Goal: Task Accomplishment & Management: Use online tool/utility

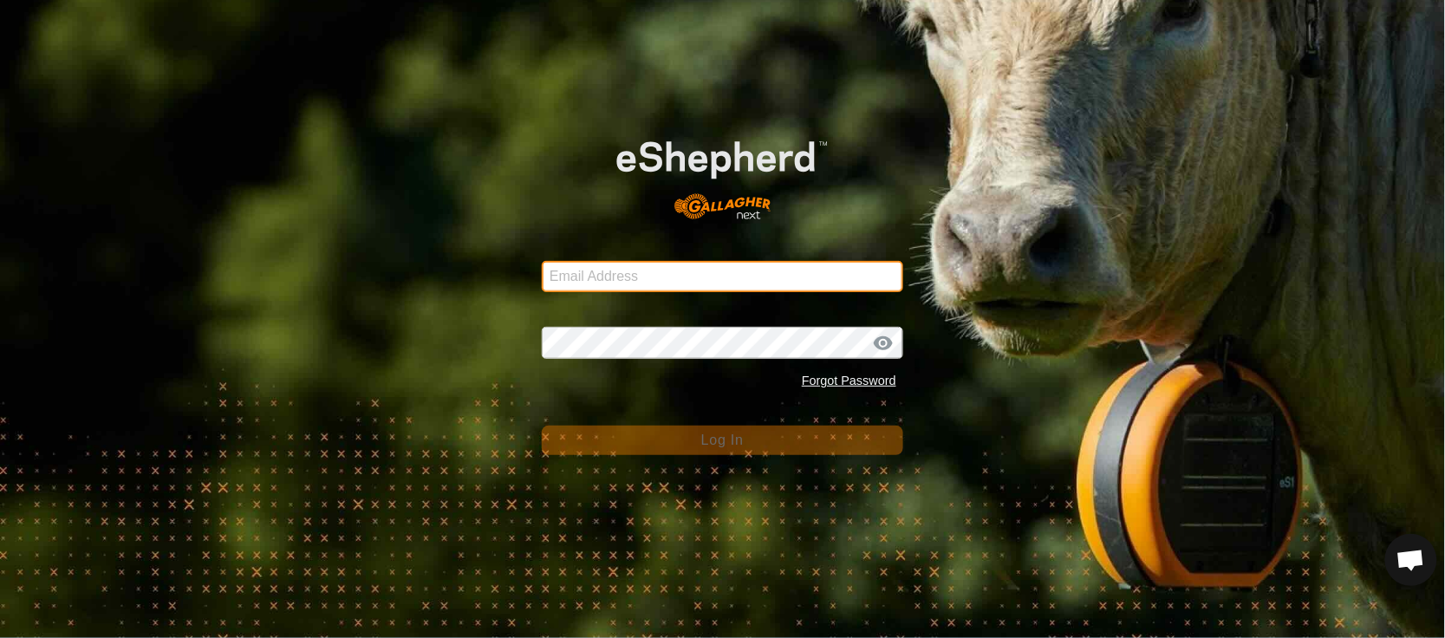
click at [708, 286] on input "Email Address" at bounding box center [722, 276] width 361 height 31
type input "[EMAIL_ADDRESS][PERSON_NAME][DOMAIN_NAME]"
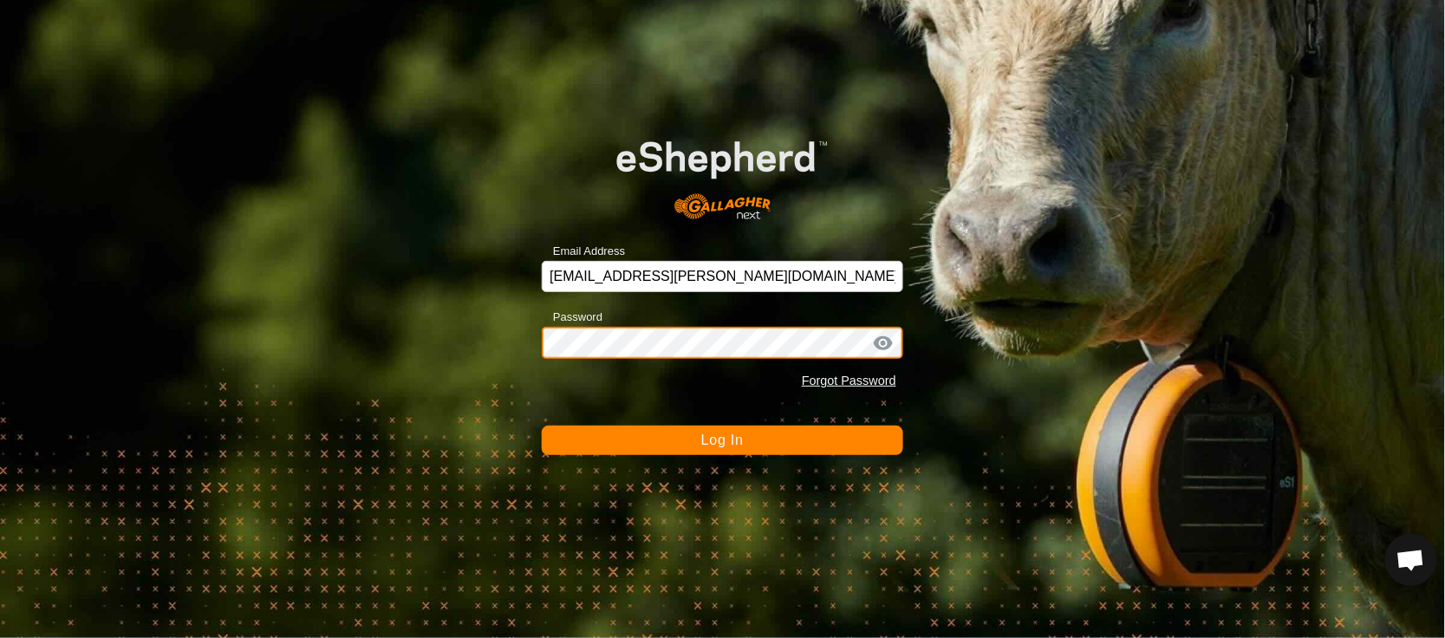
click at [542, 426] on button "Log In" at bounding box center [722, 440] width 361 height 29
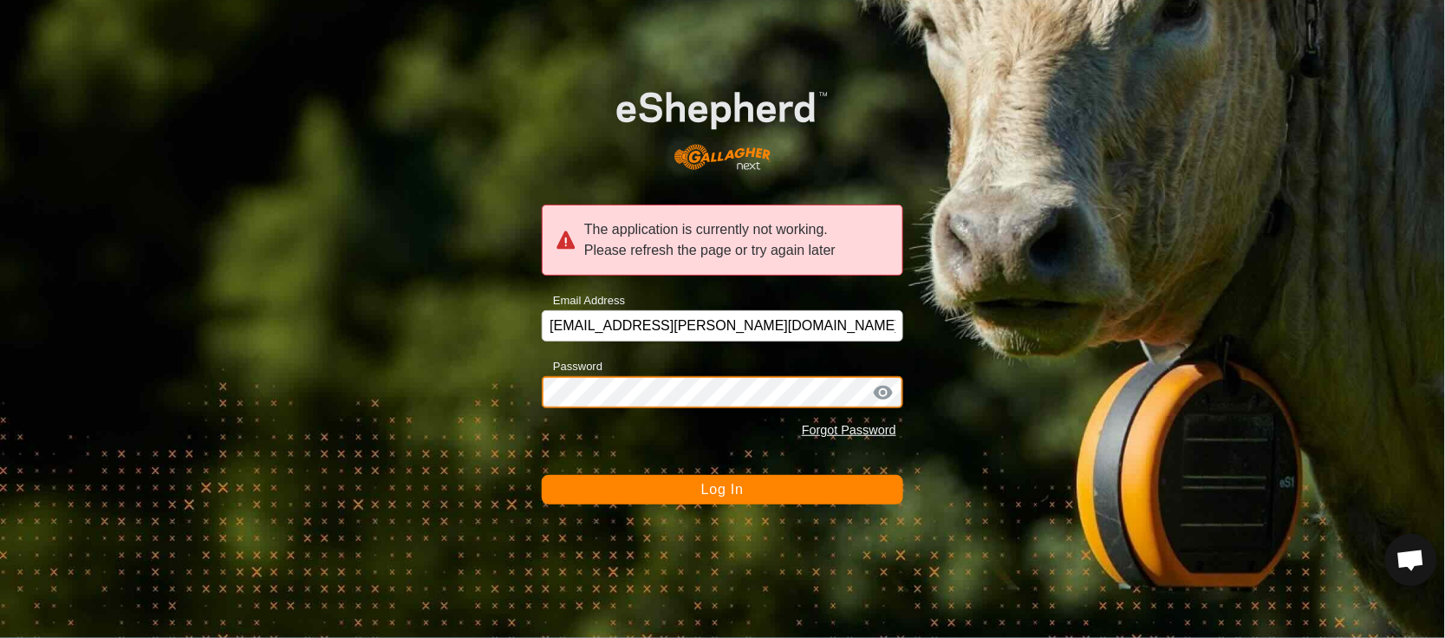
click at [424, 444] on div "The application is currently not working. Please refresh the page or try again …" at bounding box center [722, 319] width 1445 height 638
click at [542, 475] on button "Log In" at bounding box center [722, 489] width 361 height 29
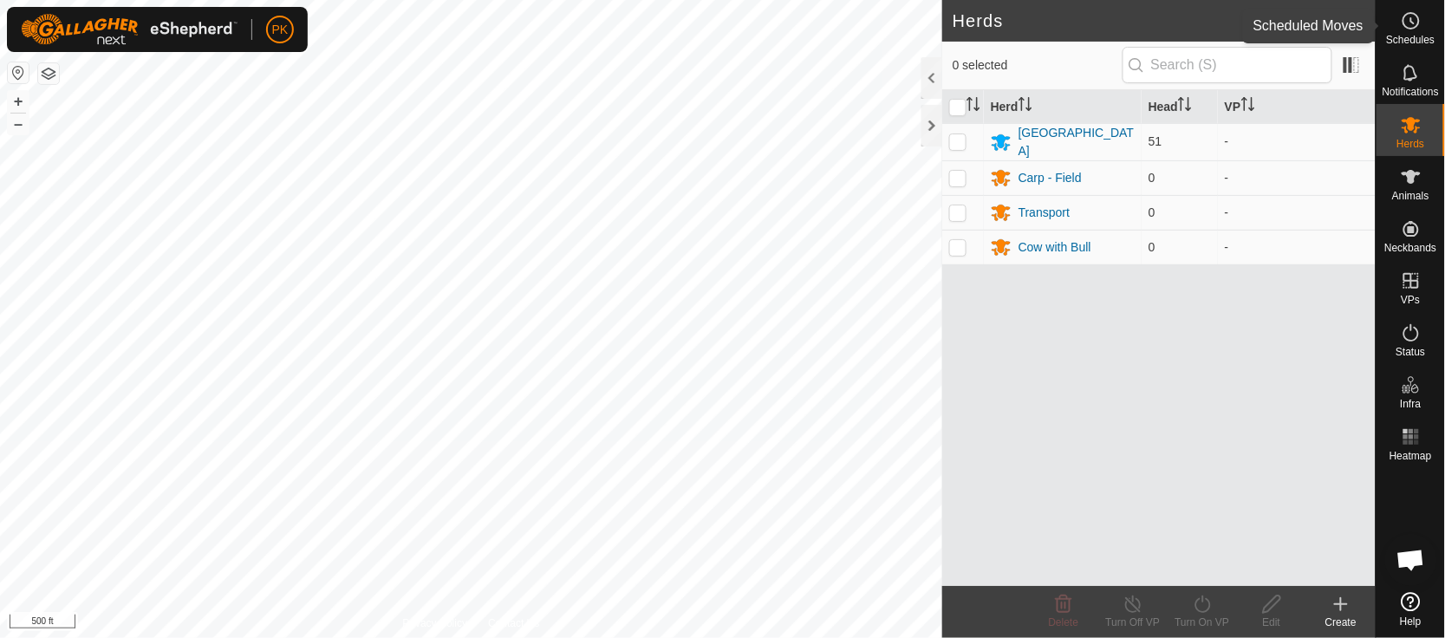
click at [1422, 21] on es-schedule-vp-svg-icon at bounding box center [1411, 21] width 31 height 28
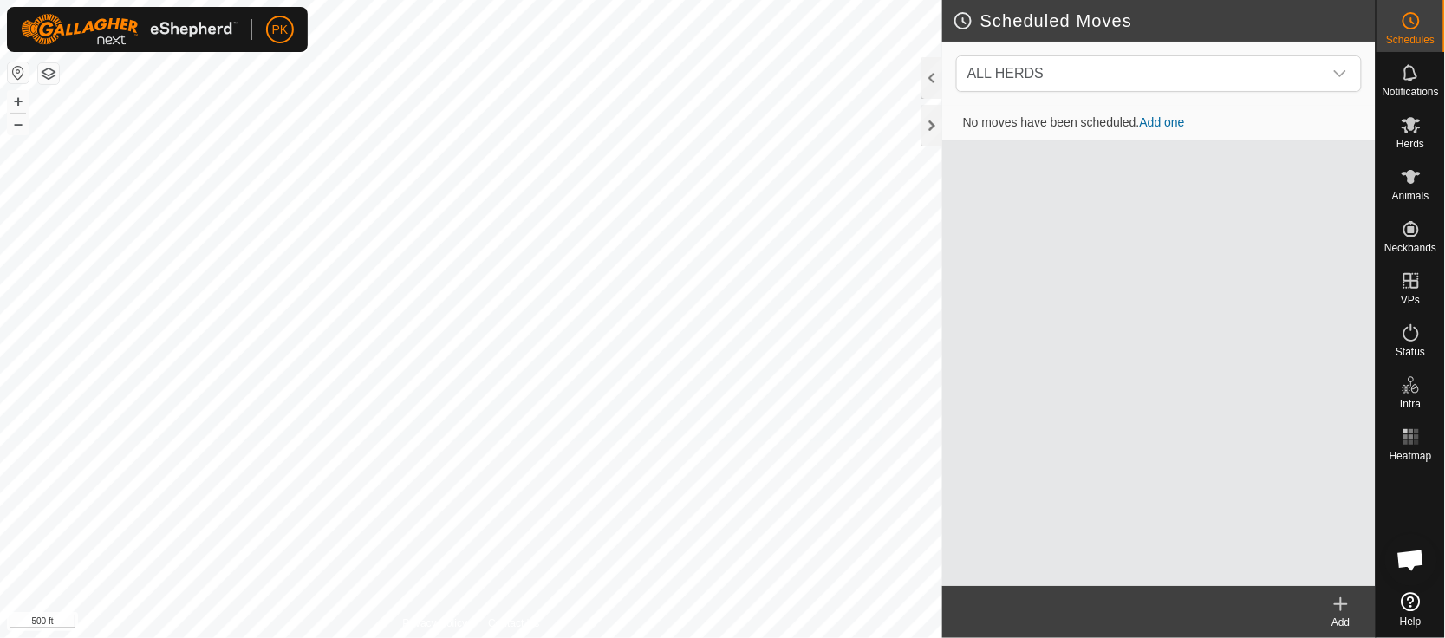
click at [1422, 21] on es-schedule-vp-svg-icon at bounding box center [1411, 21] width 31 height 28
click at [1415, 348] on span "Status" at bounding box center [1410, 352] width 29 height 10
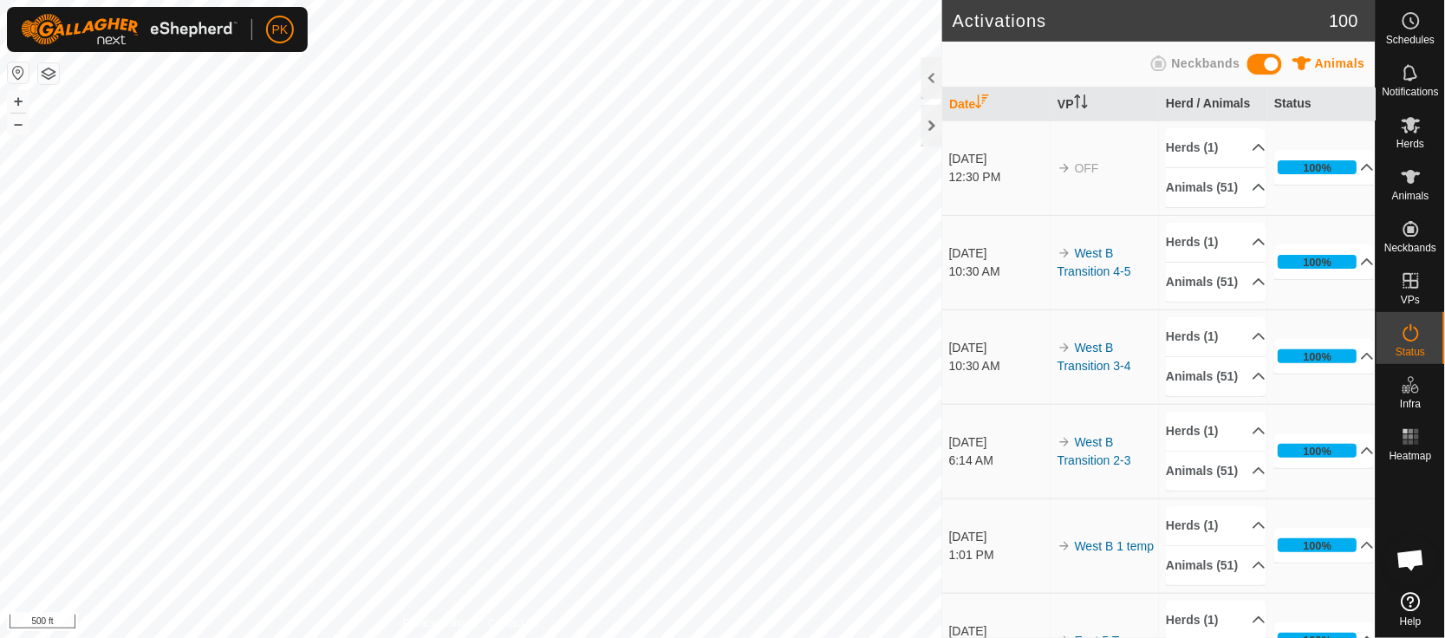
click at [967, 153] on td "[DATE] 12:30 PM" at bounding box center [996, 167] width 108 height 94
click at [1416, 22] on icon at bounding box center [1411, 20] width 21 height 21
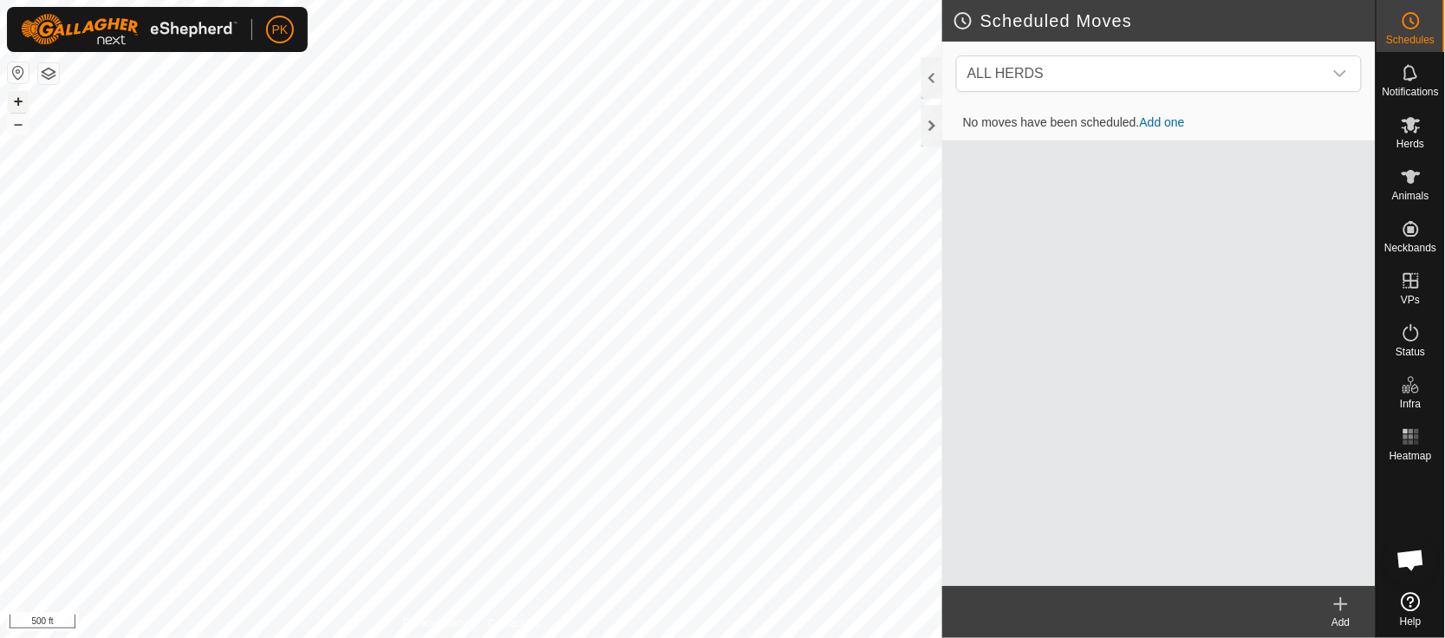
click at [23, 94] on button "+" at bounding box center [18, 101] width 21 height 21
click at [1346, 74] on icon "dropdown trigger" at bounding box center [1340, 74] width 14 height 14
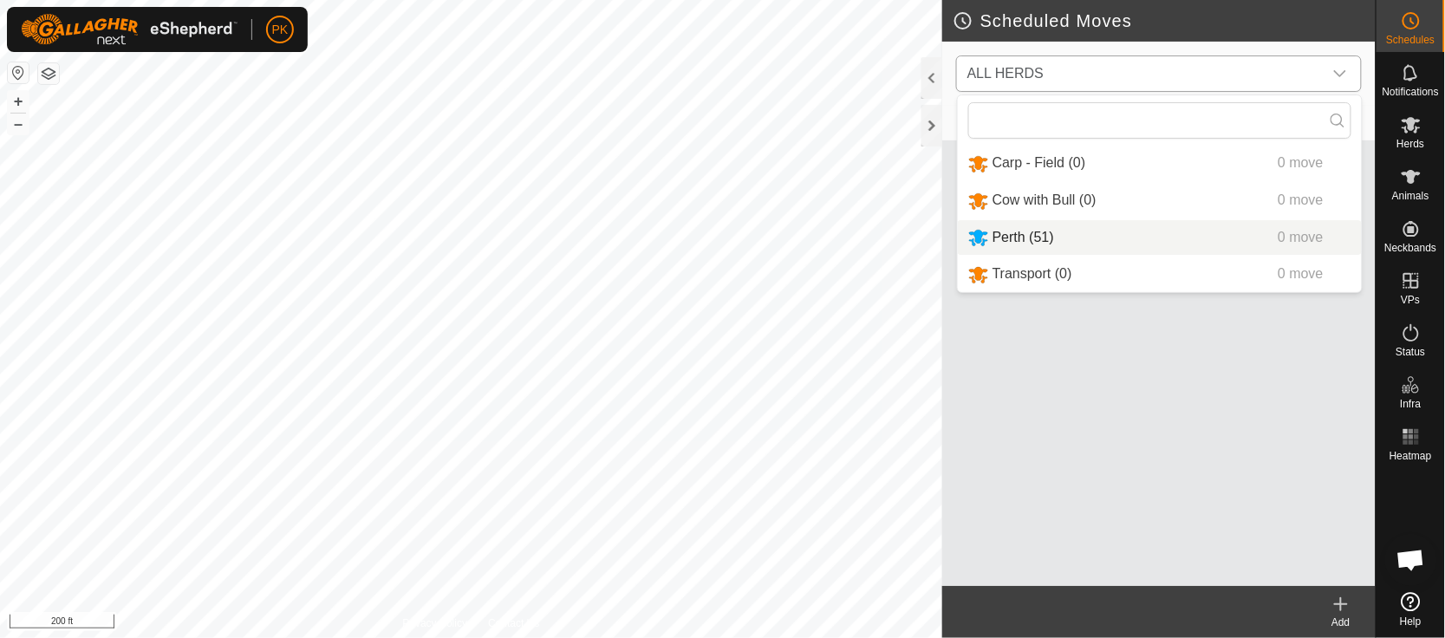
click at [1019, 226] on li "Perth (51) 0 move" at bounding box center [1160, 238] width 404 height 36
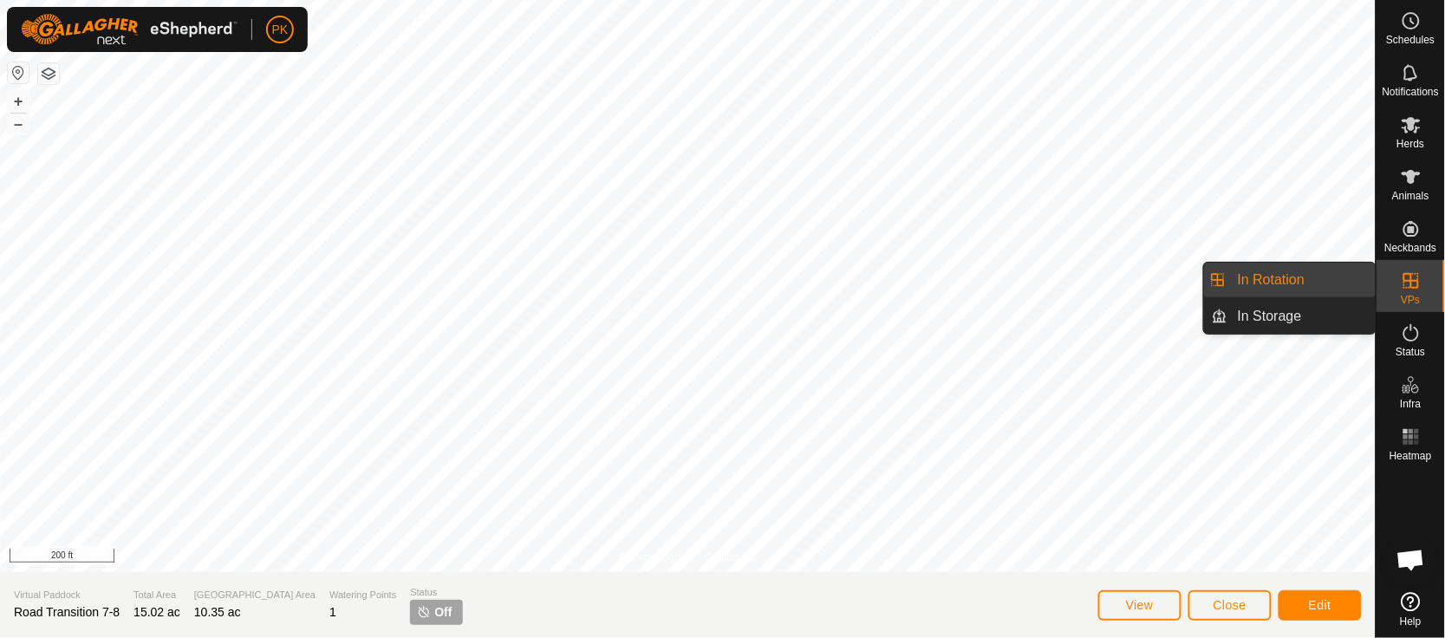
click at [1273, 273] on link "In Rotation" at bounding box center [1301, 280] width 148 height 35
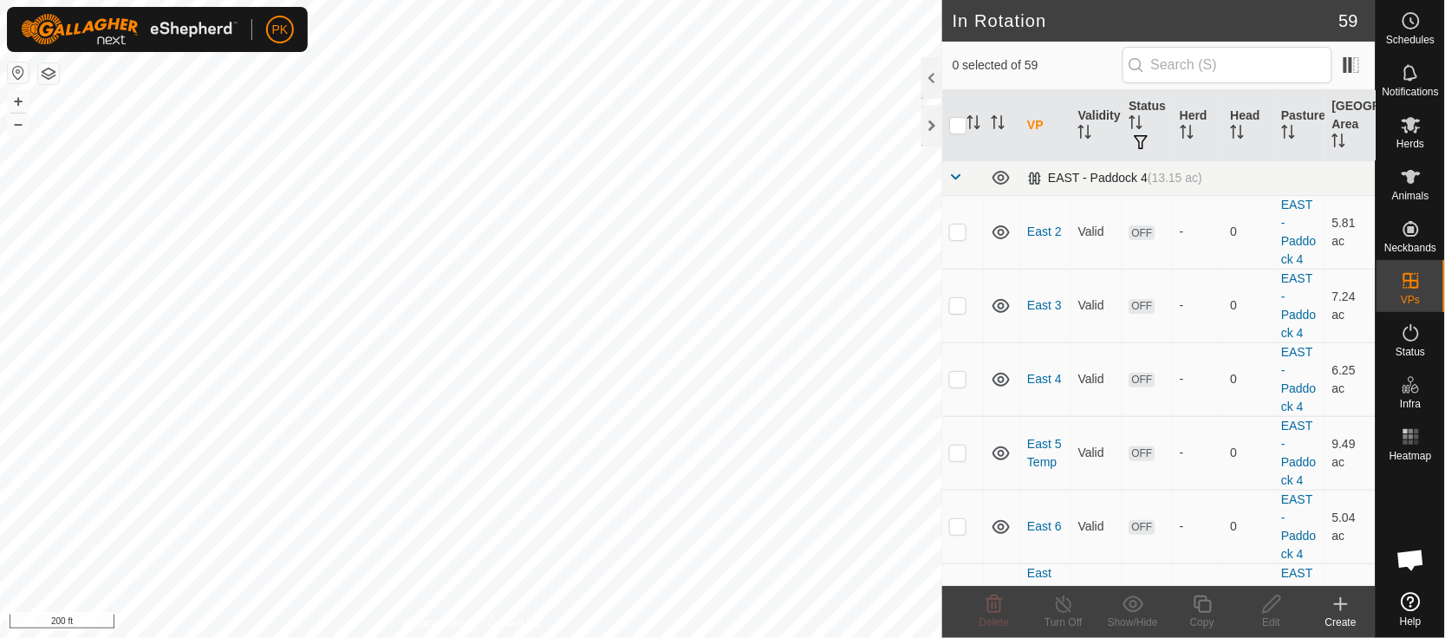
click at [951, 175] on span at bounding box center [956, 177] width 14 height 14
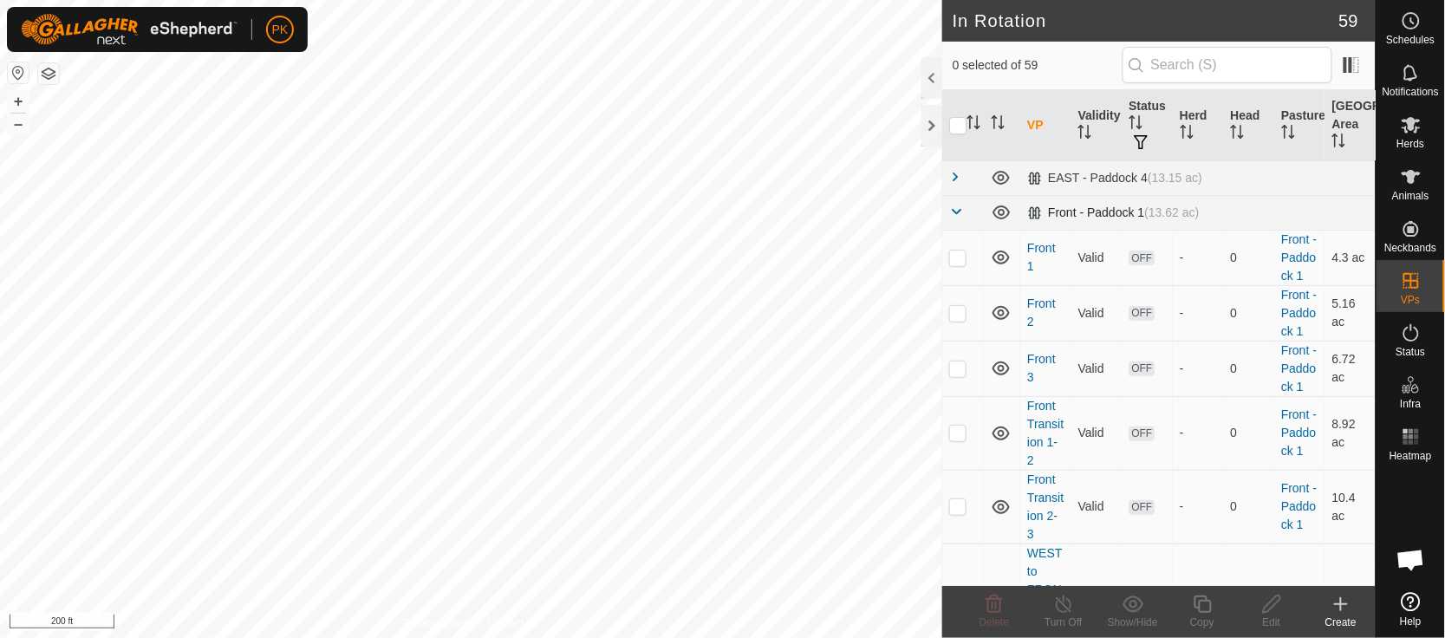
click at [952, 209] on span at bounding box center [956, 212] width 14 height 14
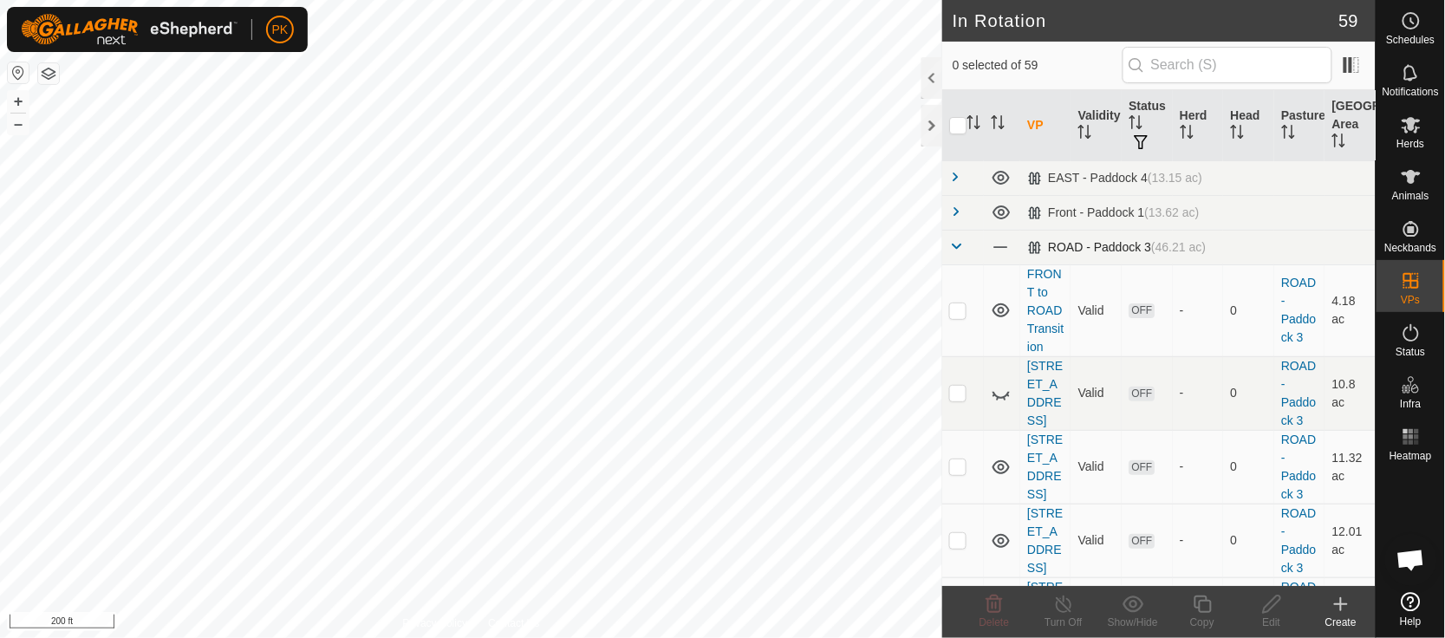
click at [958, 240] on span at bounding box center [956, 246] width 14 height 14
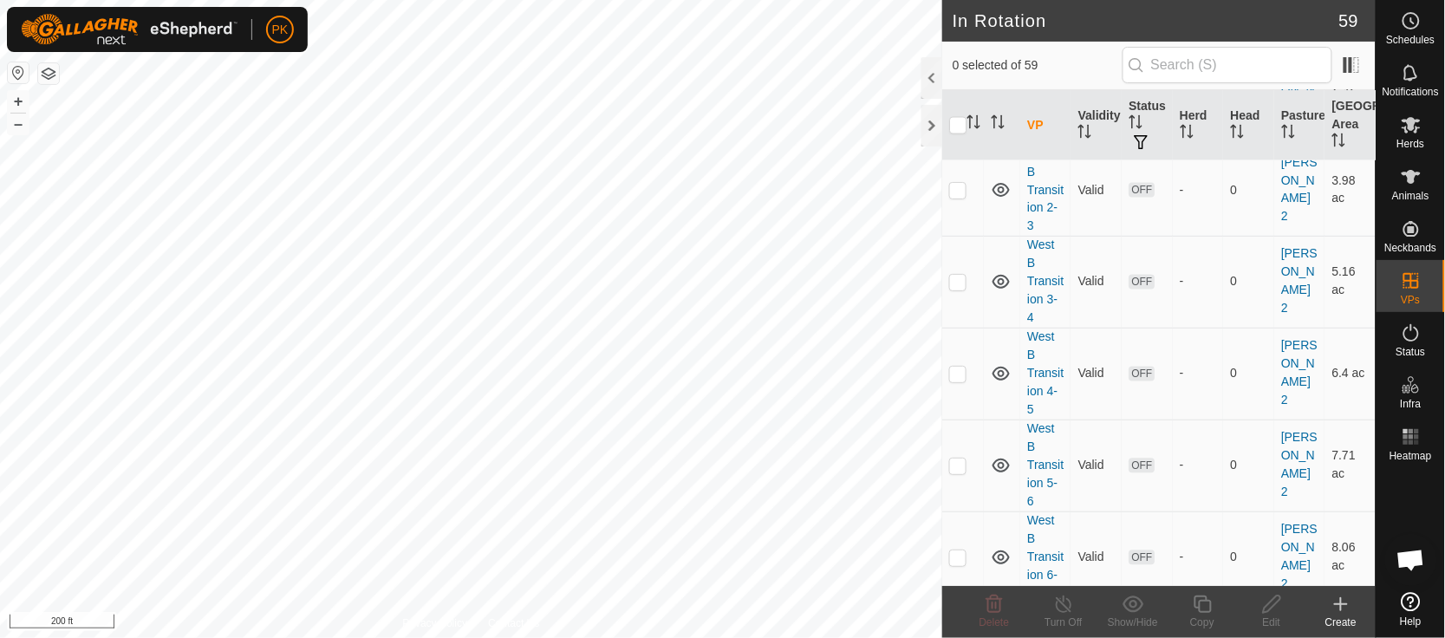
scroll to position [920, 0]
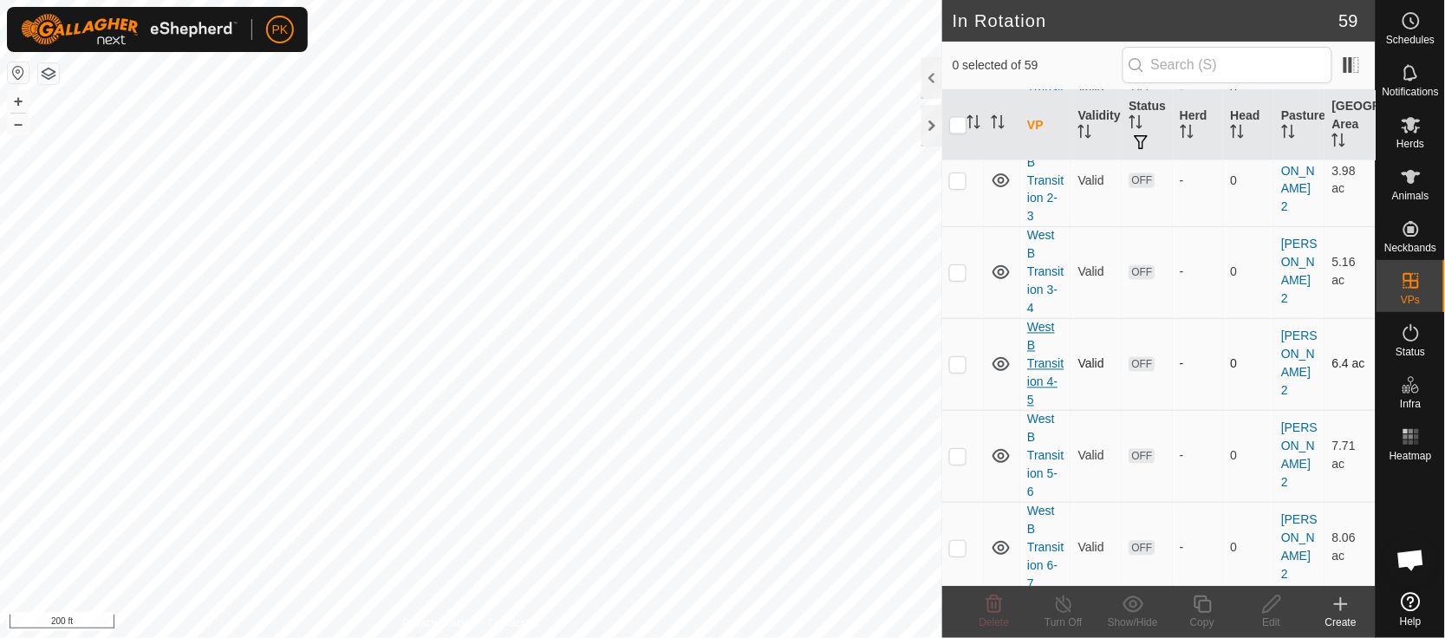
click at [1045, 370] on link "West B Transition 4-5" at bounding box center [1045, 364] width 36 height 87
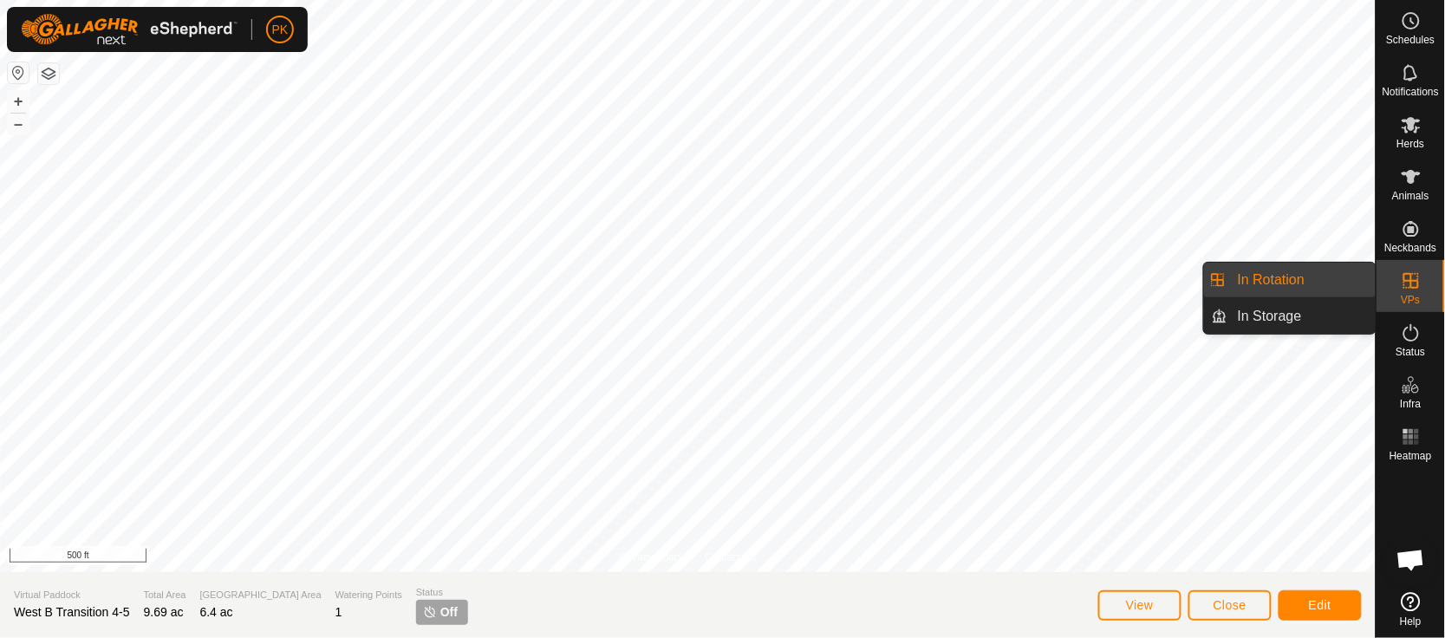
click at [1243, 283] on link "In Rotation" at bounding box center [1301, 280] width 148 height 35
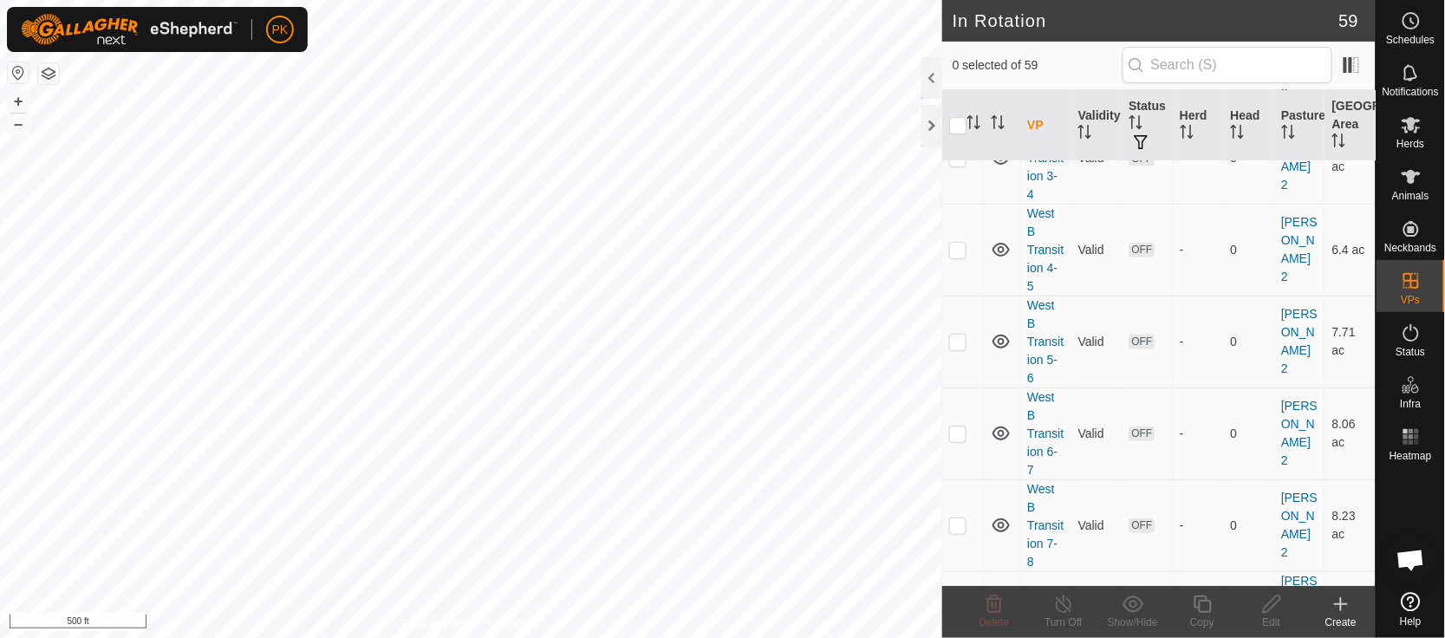
scroll to position [4200, 0]
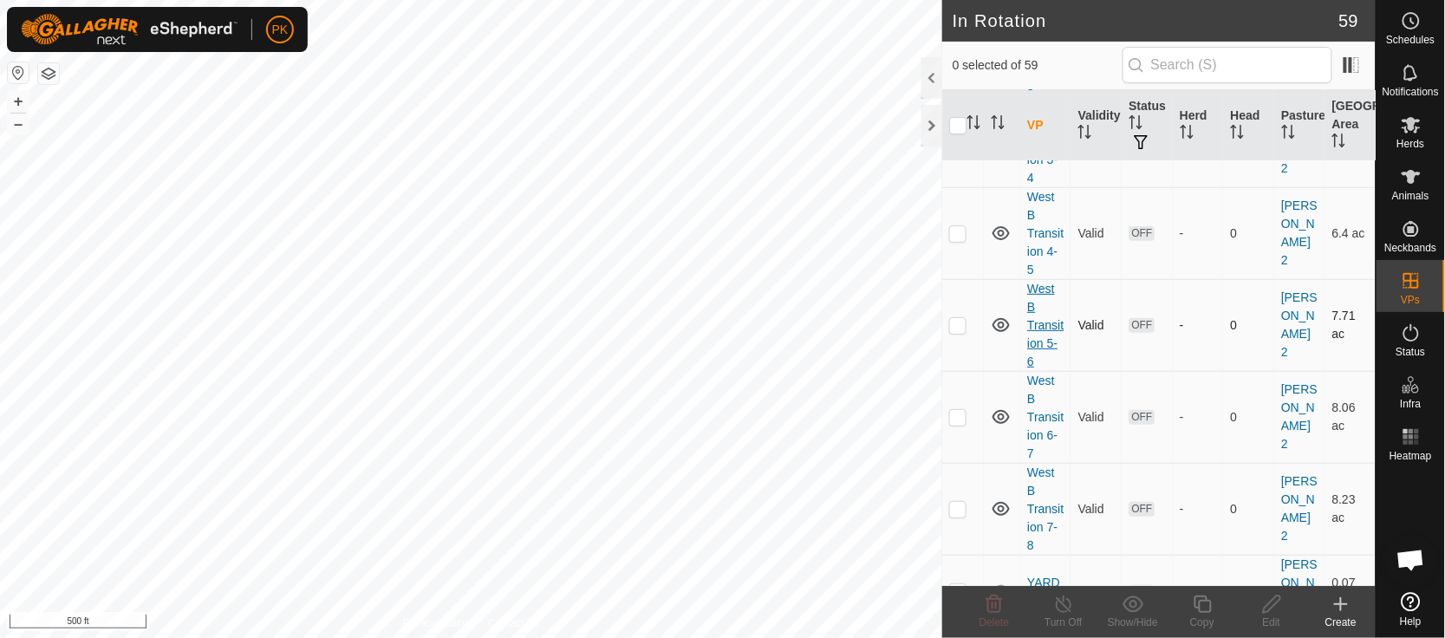
click at [1040, 368] on link "West B Transition 5-6" at bounding box center [1045, 325] width 36 height 87
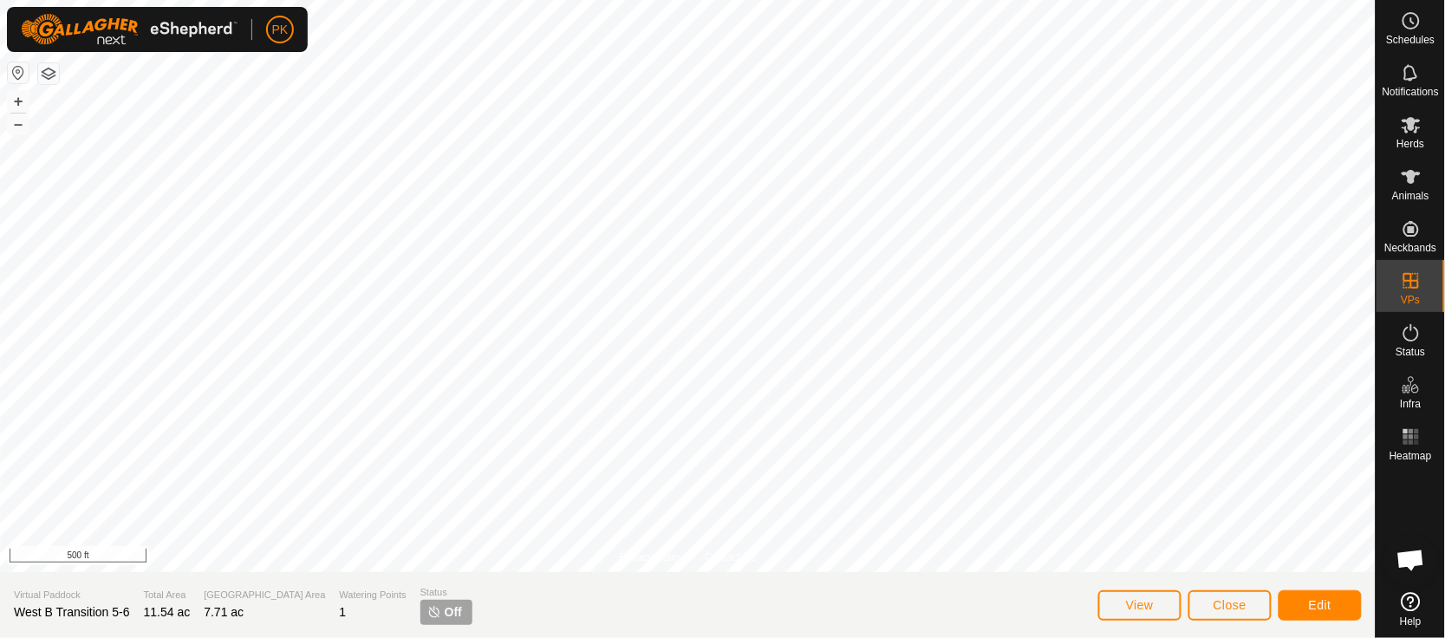
click at [427, 615] on img at bounding box center [434, 612] width 14 height 14
click at [1415, 131] on icon at bounding box center [1411, 125] width 19 height 16
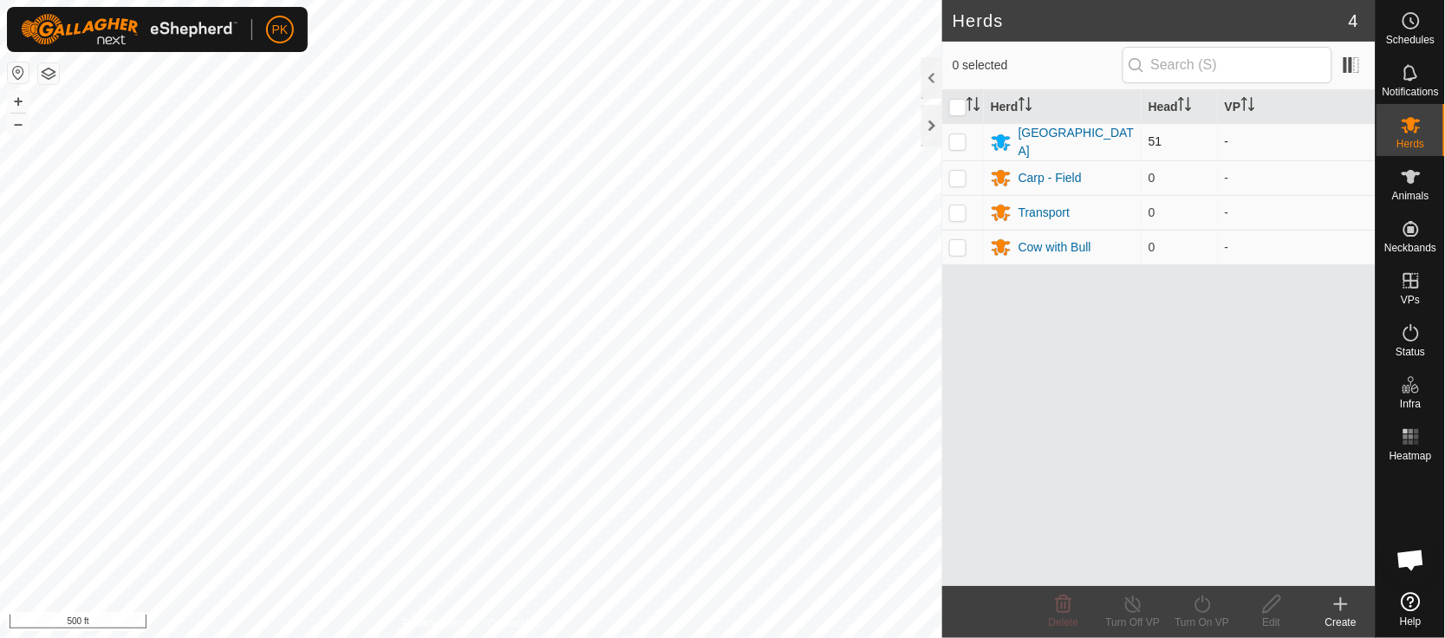
click at [958, 139] on p-checkbox at bounding box center [957, 141] width 17 height 14
checkbox input "true"
click at [1198, 606] on icon at bounding box center [1203, 604] width 22 height 21
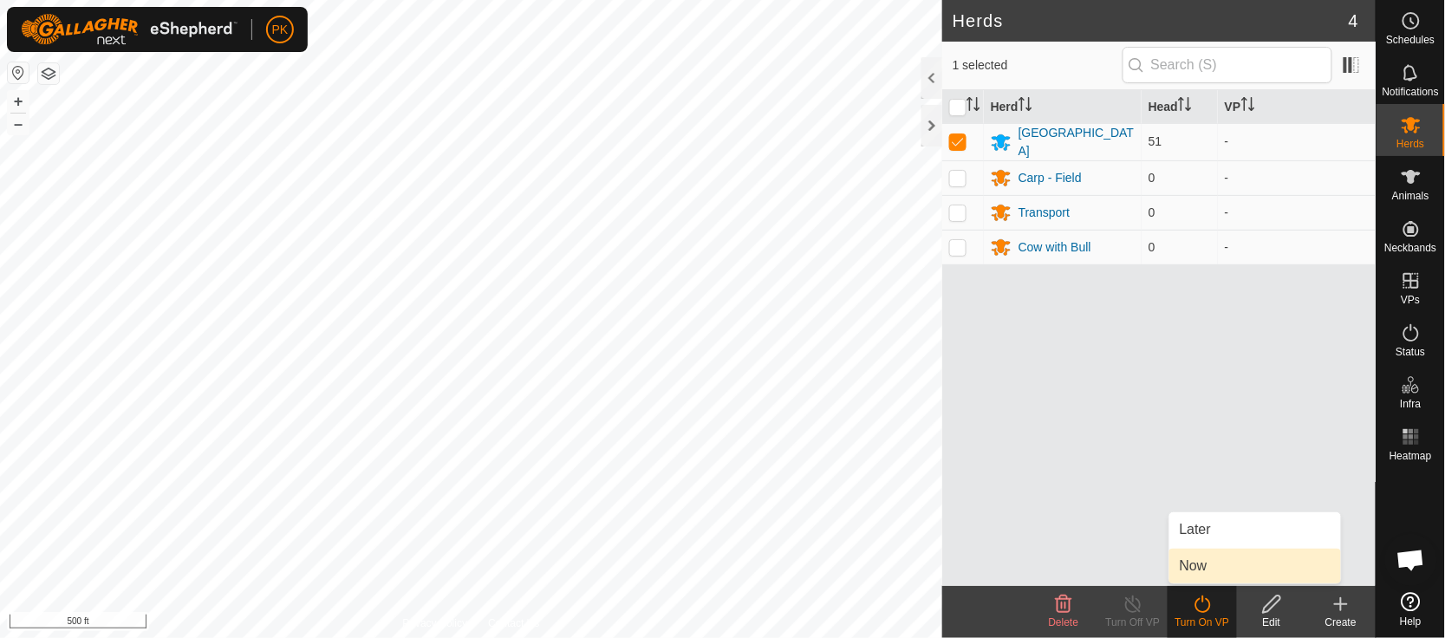
click at [1189, 566] on link "Now" at bounding box center [1255, 566] width 172 height 35
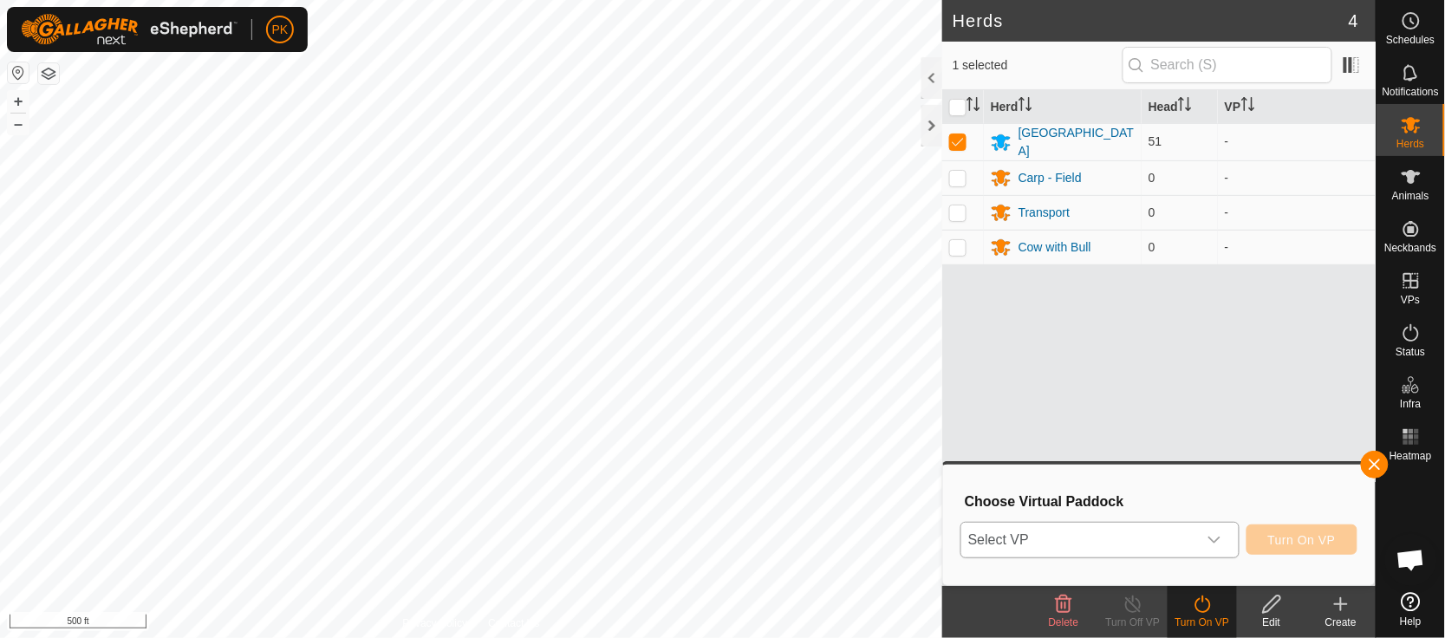
click at [1220, 539] on icon "dropdown trigger" at bounding box center [1215, 540] width 14 height 14
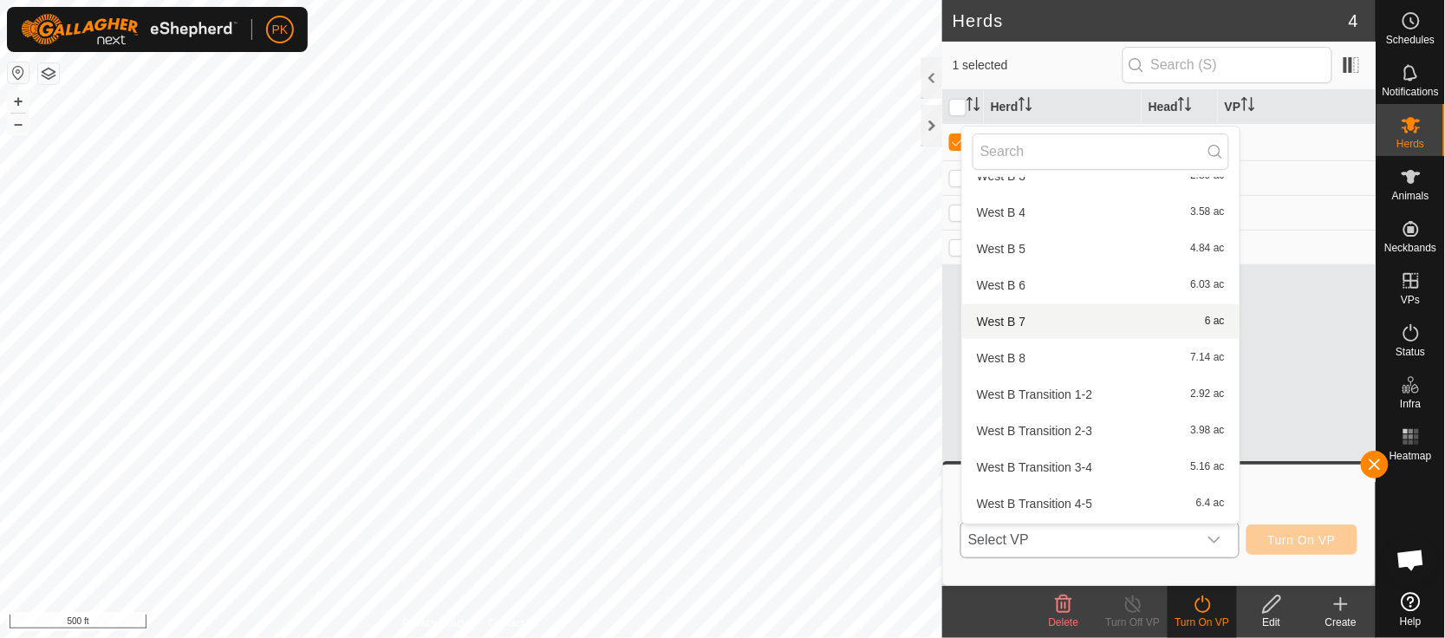
scroll to position [1911, 0]
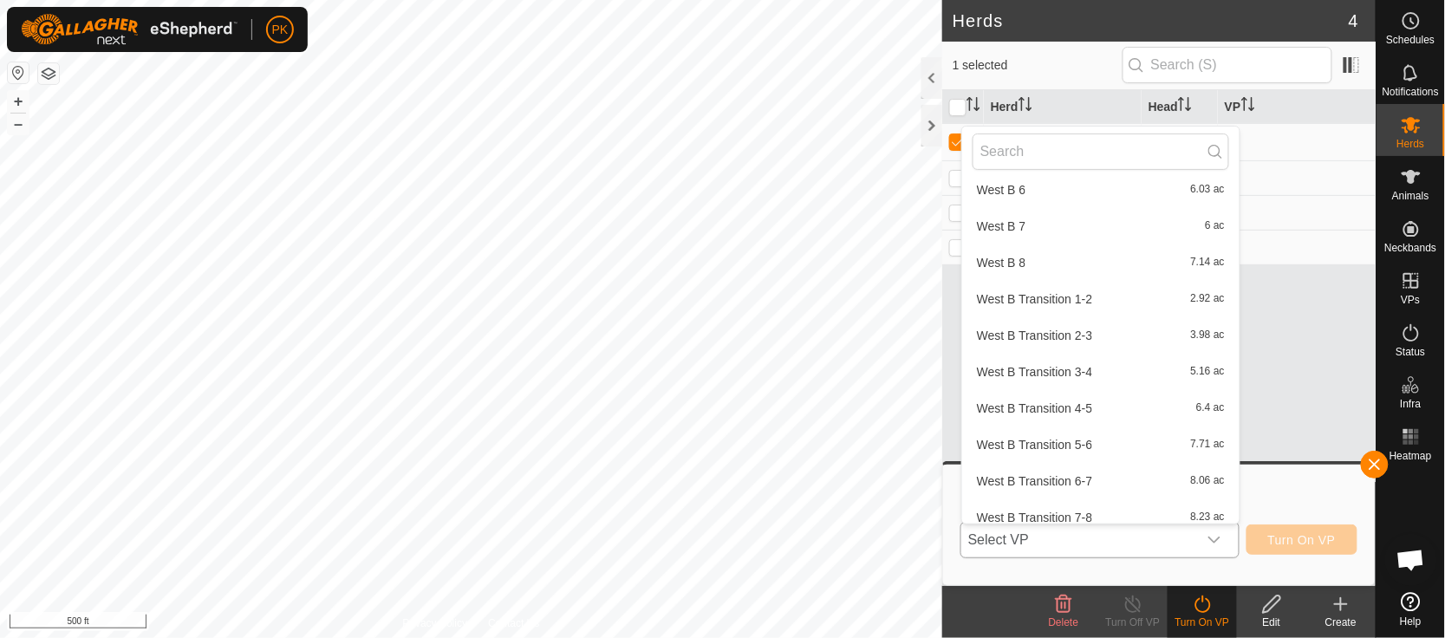
click at [1060, 433] on li "West B Transition 5-6 7.71 ac" at bounding box center [1100, 444] width 277 height 35
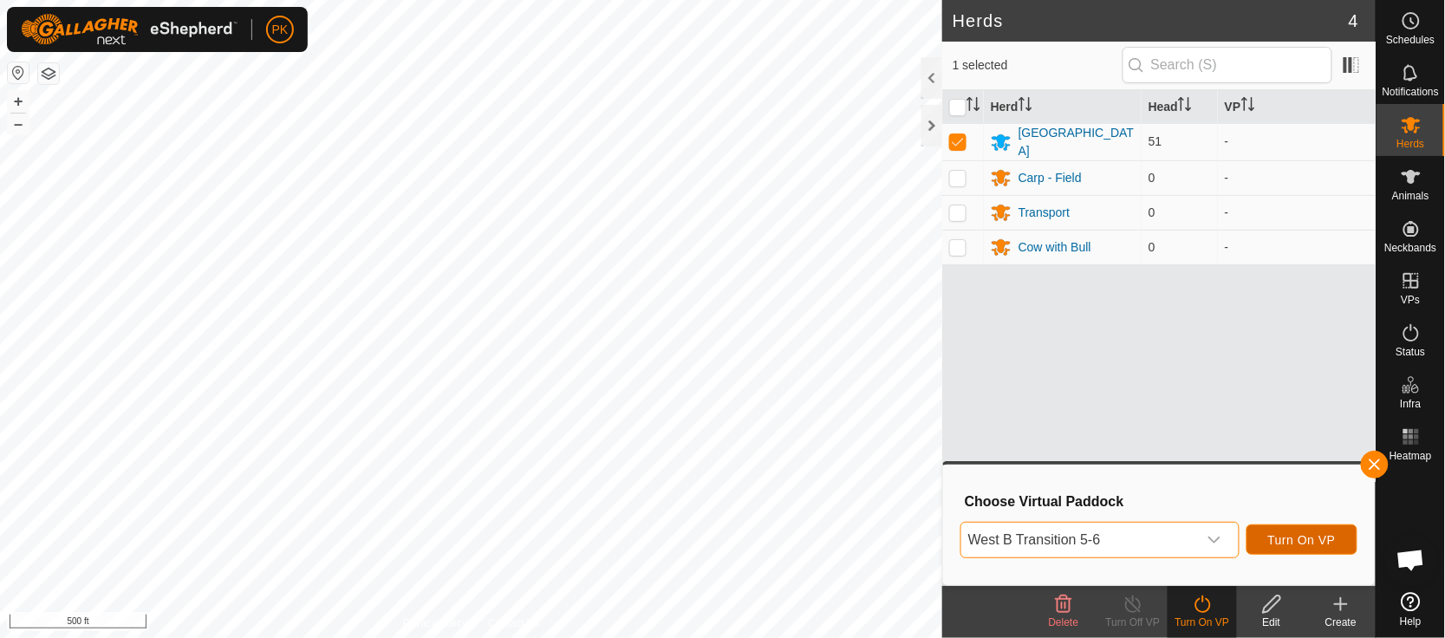
click at [1297, 537] on span "Turn On VP" at bounding box center [1302, 540] width 68 height 14
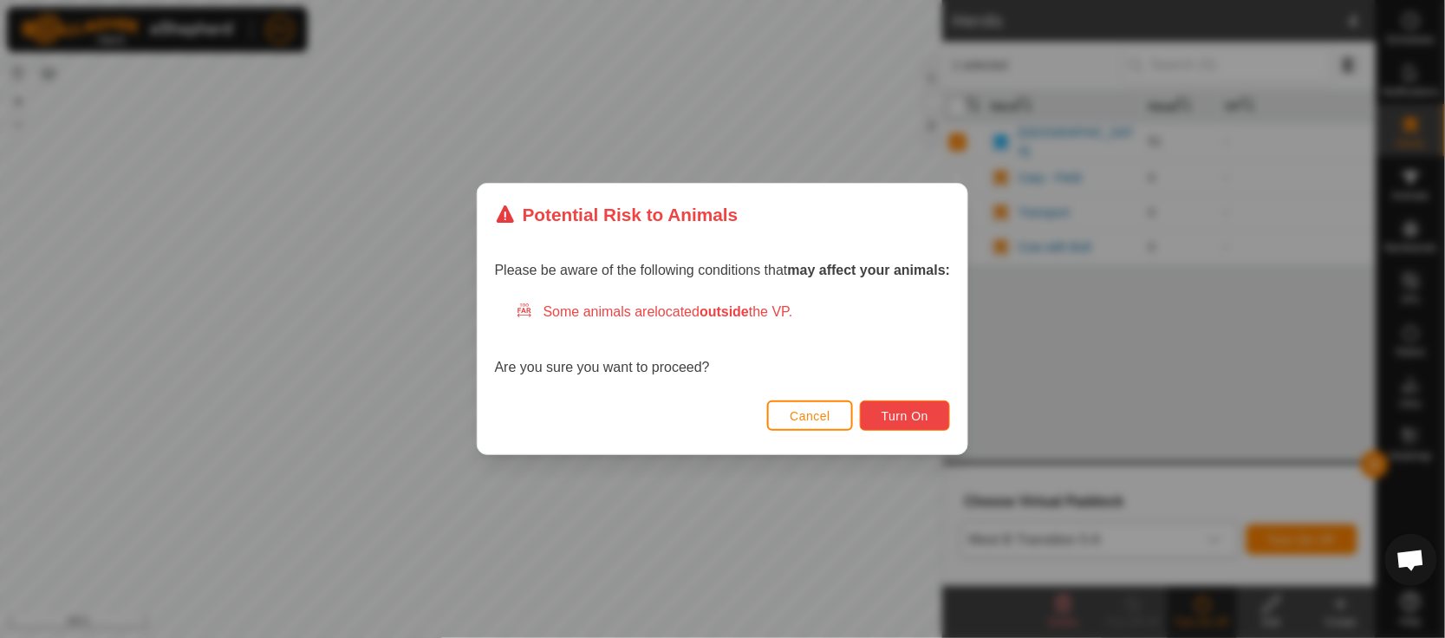
click at [903, 411] on span "Turn On" at bounding box center [905, 416] width 47 height 14
